Goal: Information Seeking & Learning: Learn about a topic

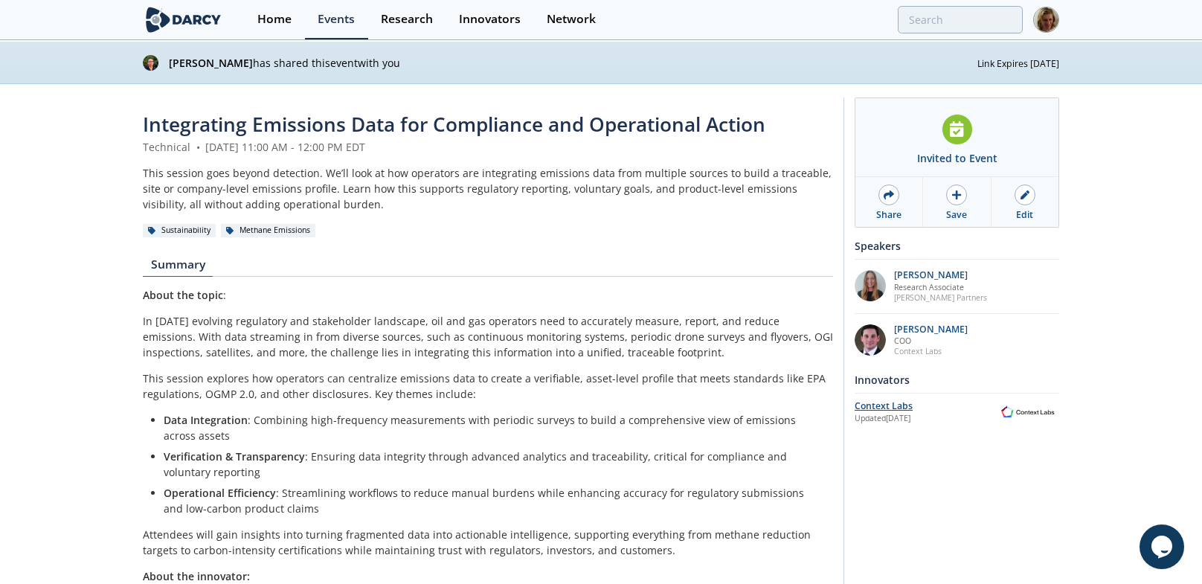
click at [888, 403] on div "Context Labs" at bounding box center [926, 406] width 142 height 13
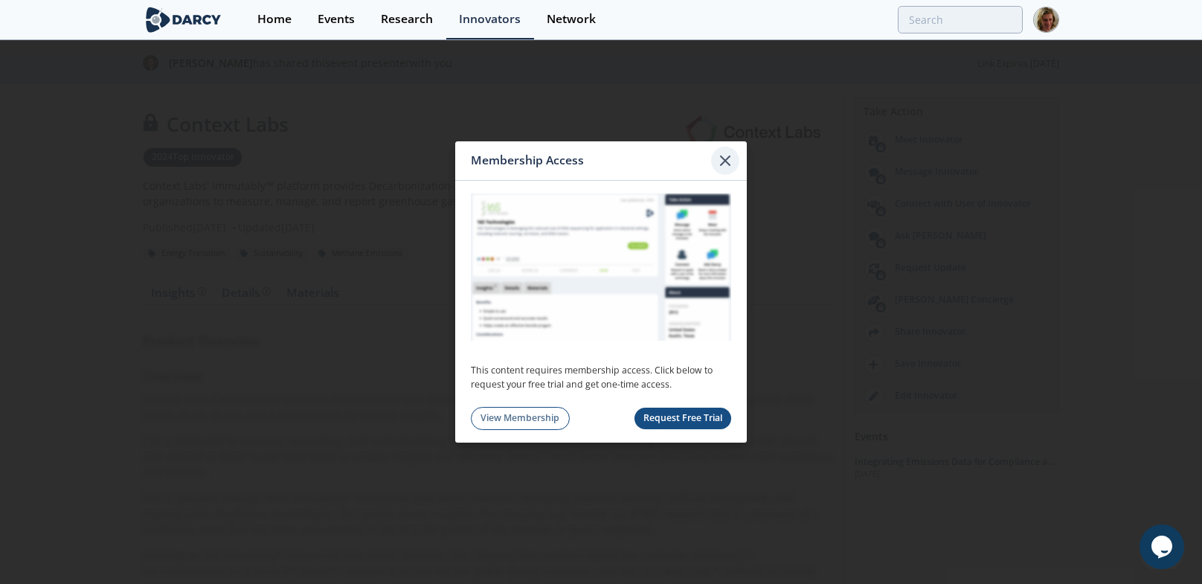
click at [728, 158] on icon at bounding box center [725, 161] width 18 height 18
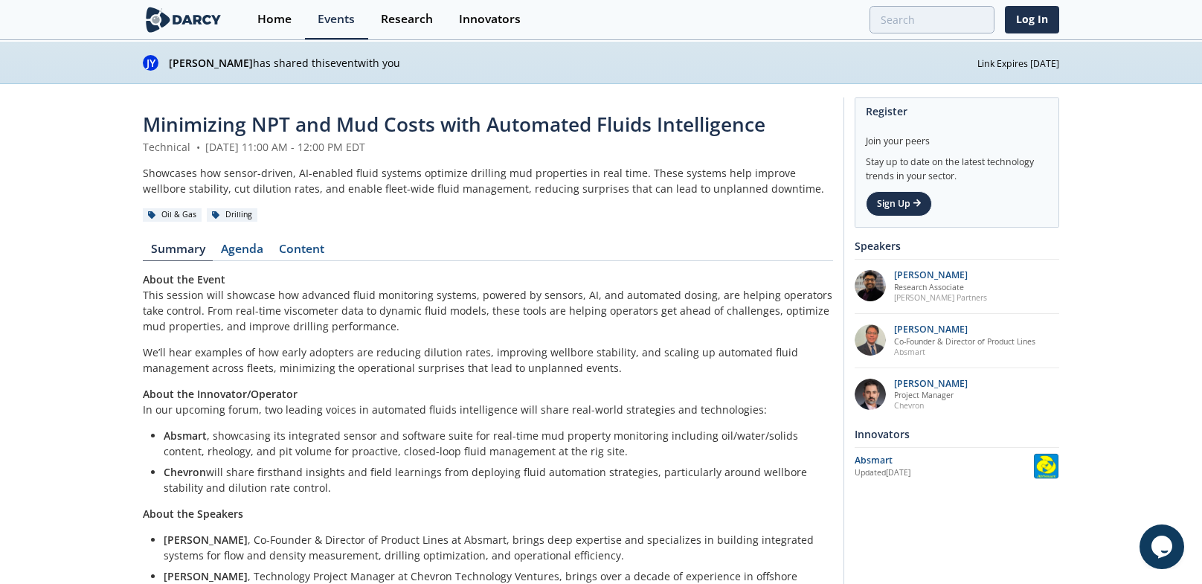
drag, startPoint x: 175, startPoint y: 62, endPoint x: 376, endPoint y: 62, distance: 200.9
click at [376, 62] on p "Jordan Yee has shared this event with you" at bounding box center [573, 63] width 809 height 16
click at [301, 251] on link "Content" at bounding box center [301, 252] width 61 height 18
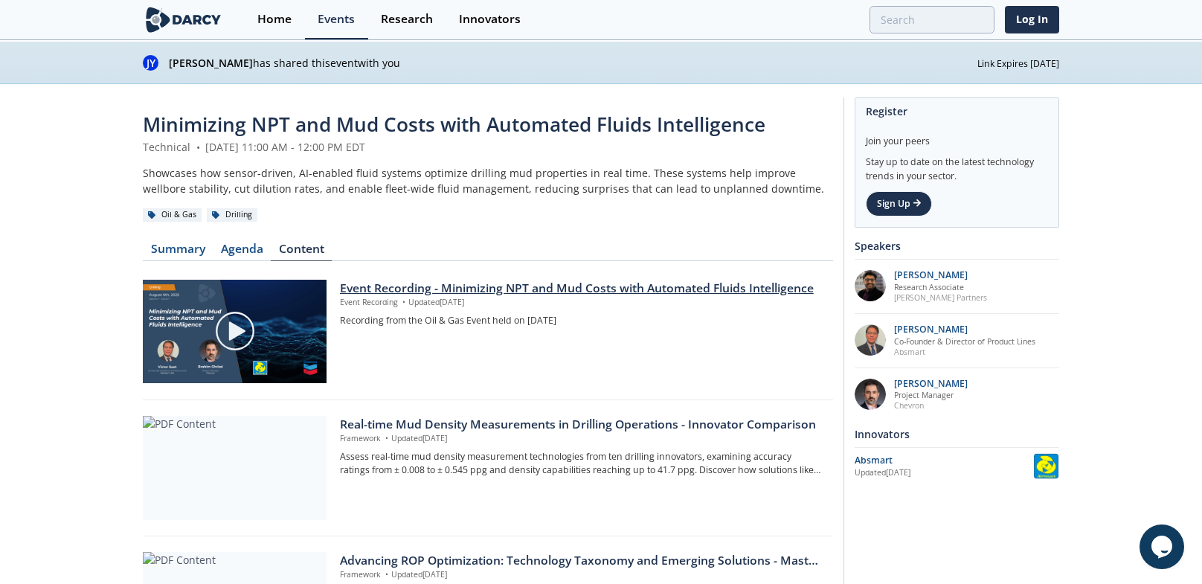
click at [429, 288] on div "Event Recording - Minimizing NPT and Mud Costs with Automated Fluids Intelligen…" at bounding box center [581, 289] width 483 height 18
click at [165, 243] on link "Summary" at bounding box center [178, 252] width 70 height 18
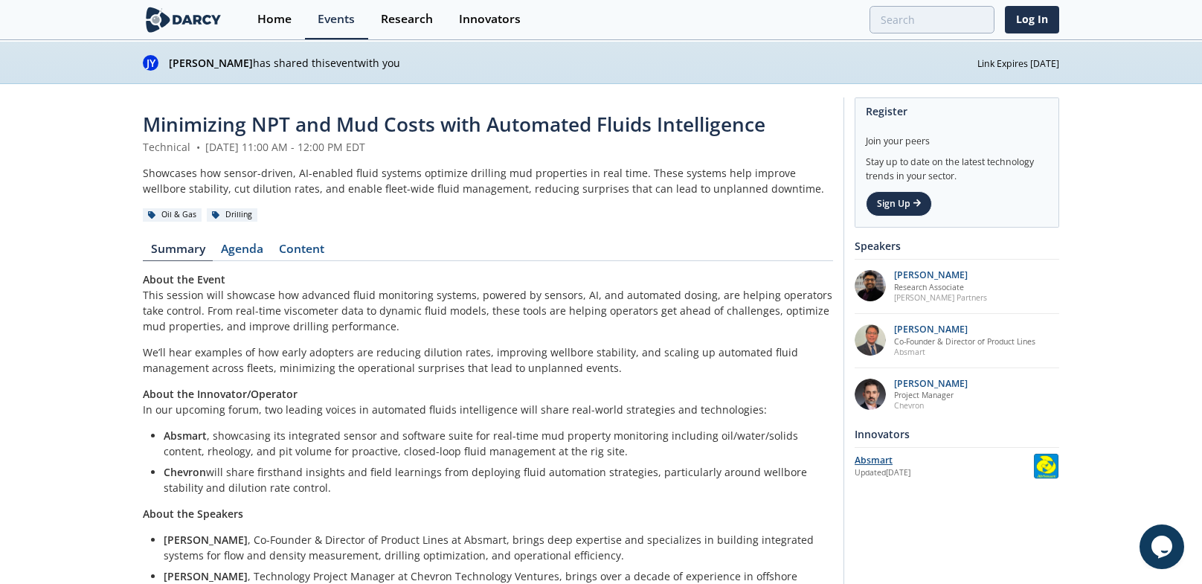
click at [876, 460] on div "Absmart" at bounding box center [944, 460] width 179 height 13
